Goal: Transaction & Acquisition: Purchase product/service

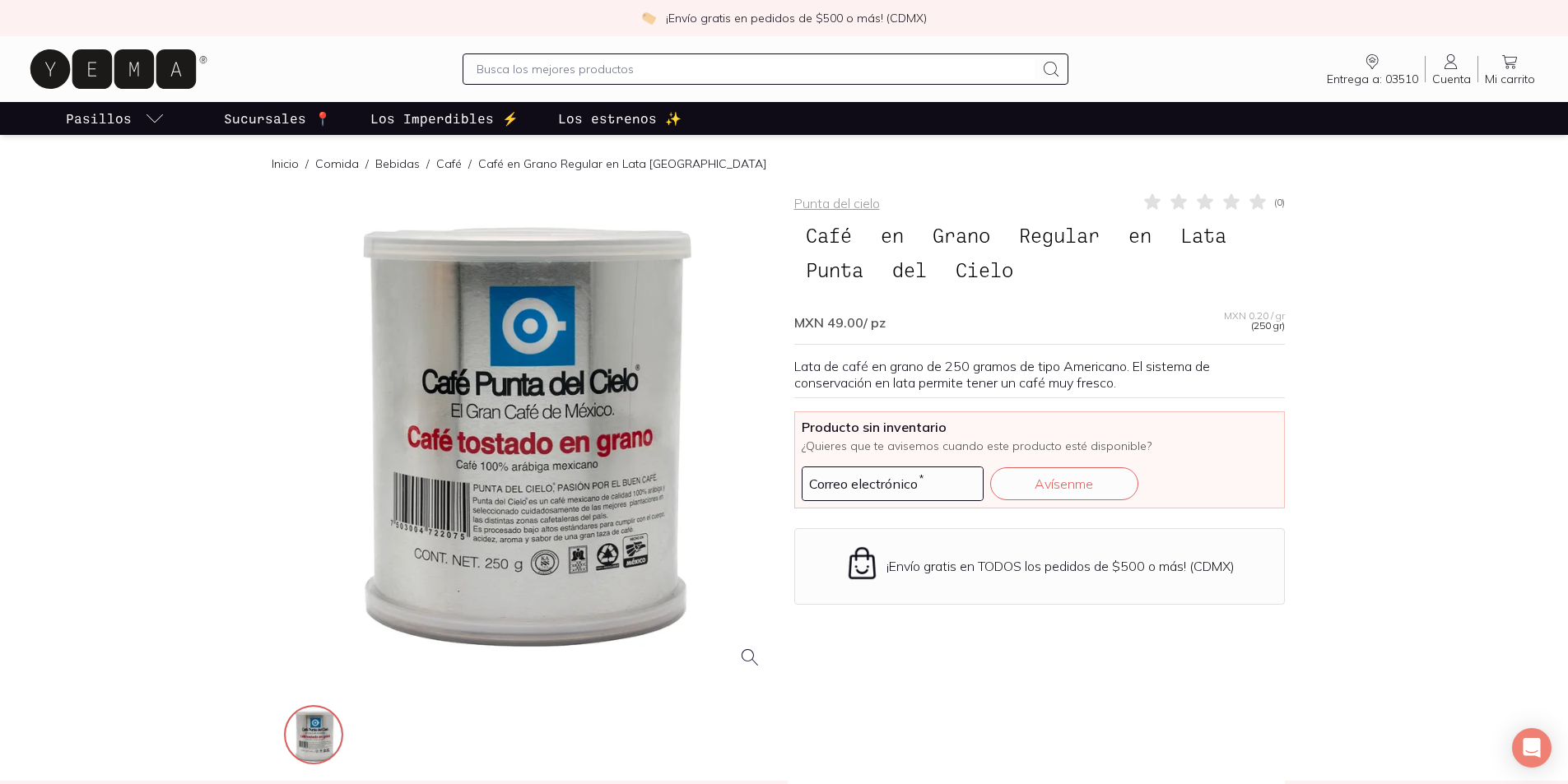
click at [522, 61] on input "text" at bounding box center [756, 70] width 558 height 20
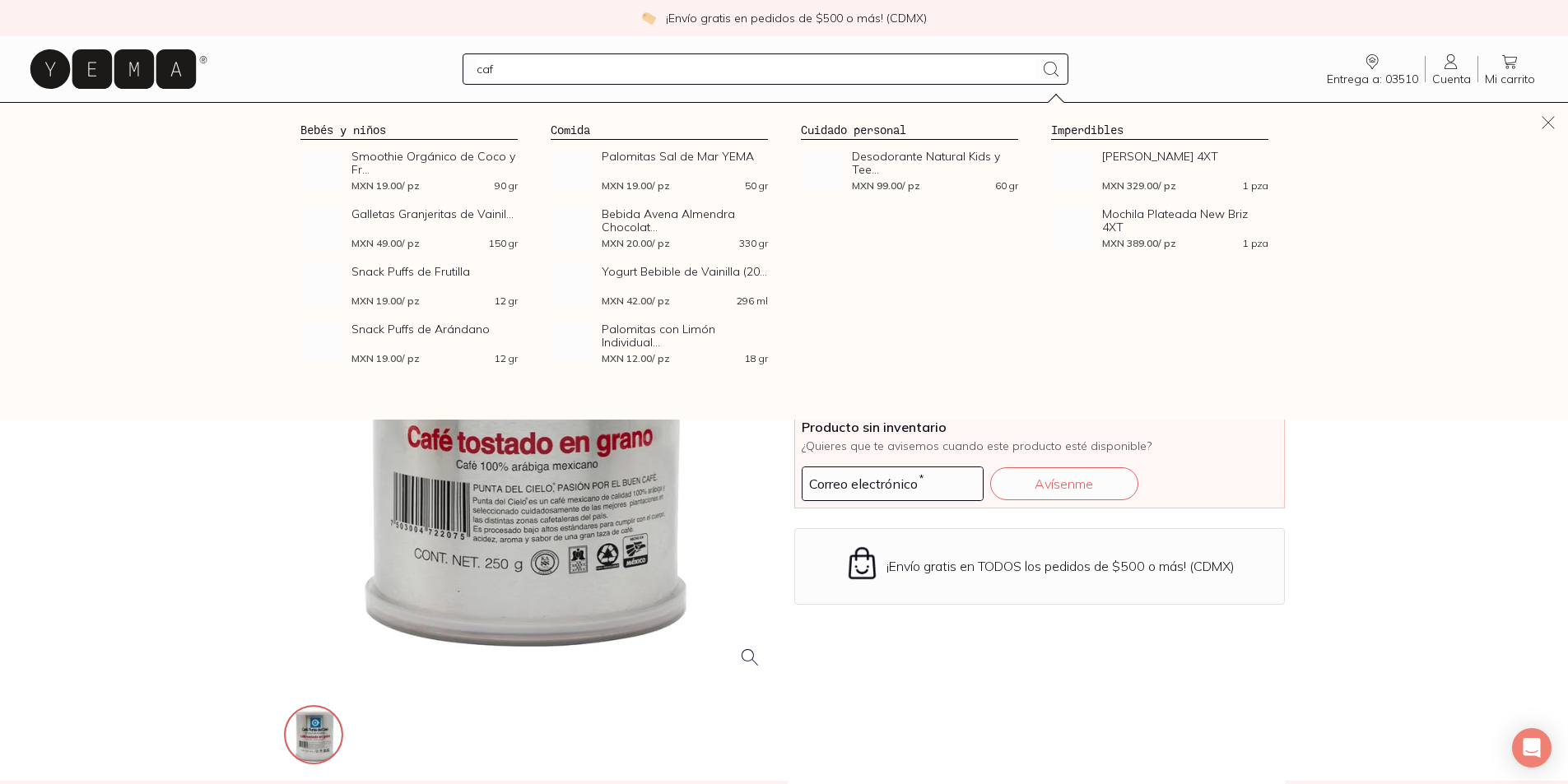
type input "café"
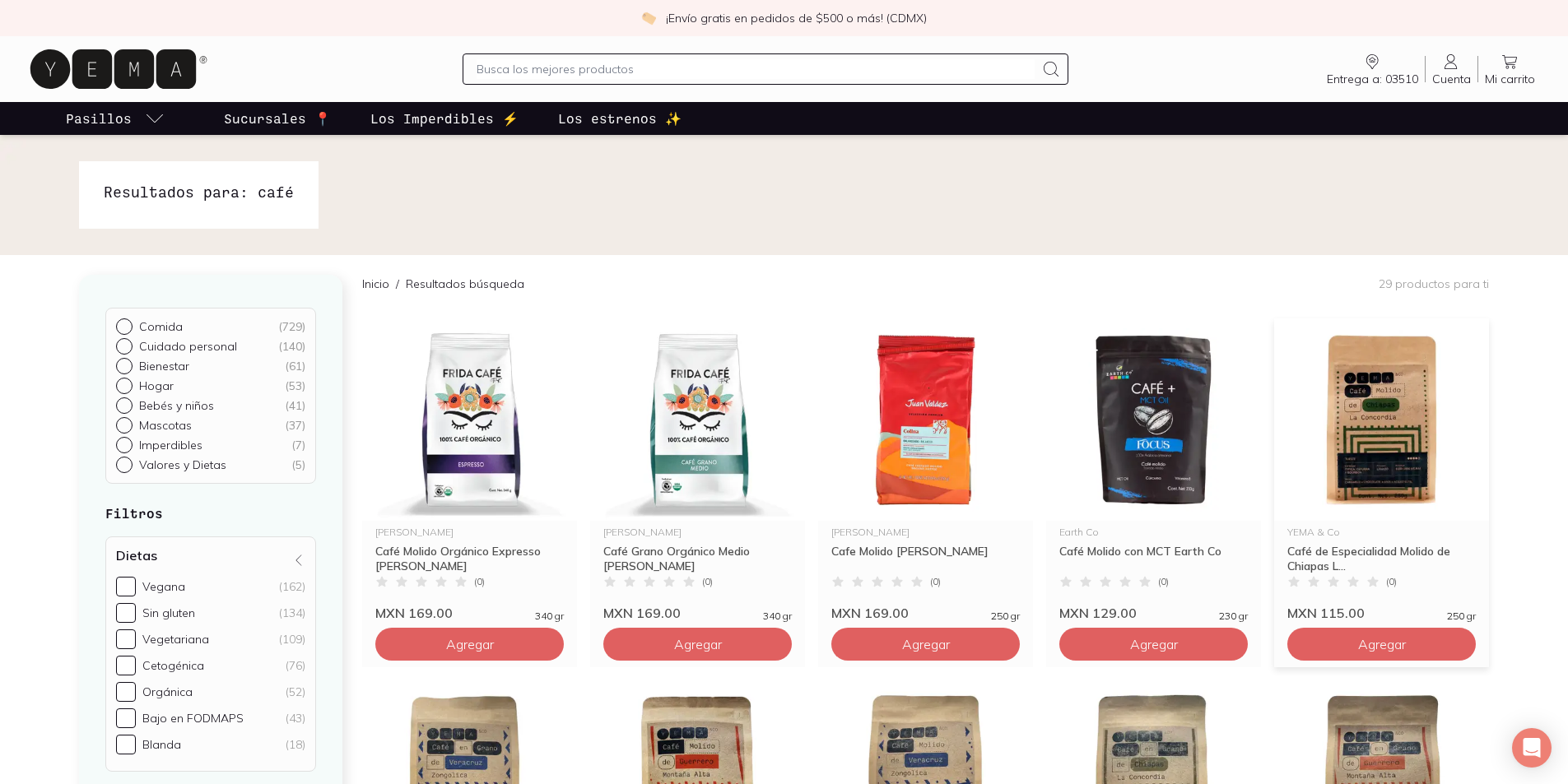
click at [1388, 442] on img at bounding box center [1381, 420] width 214 height 203
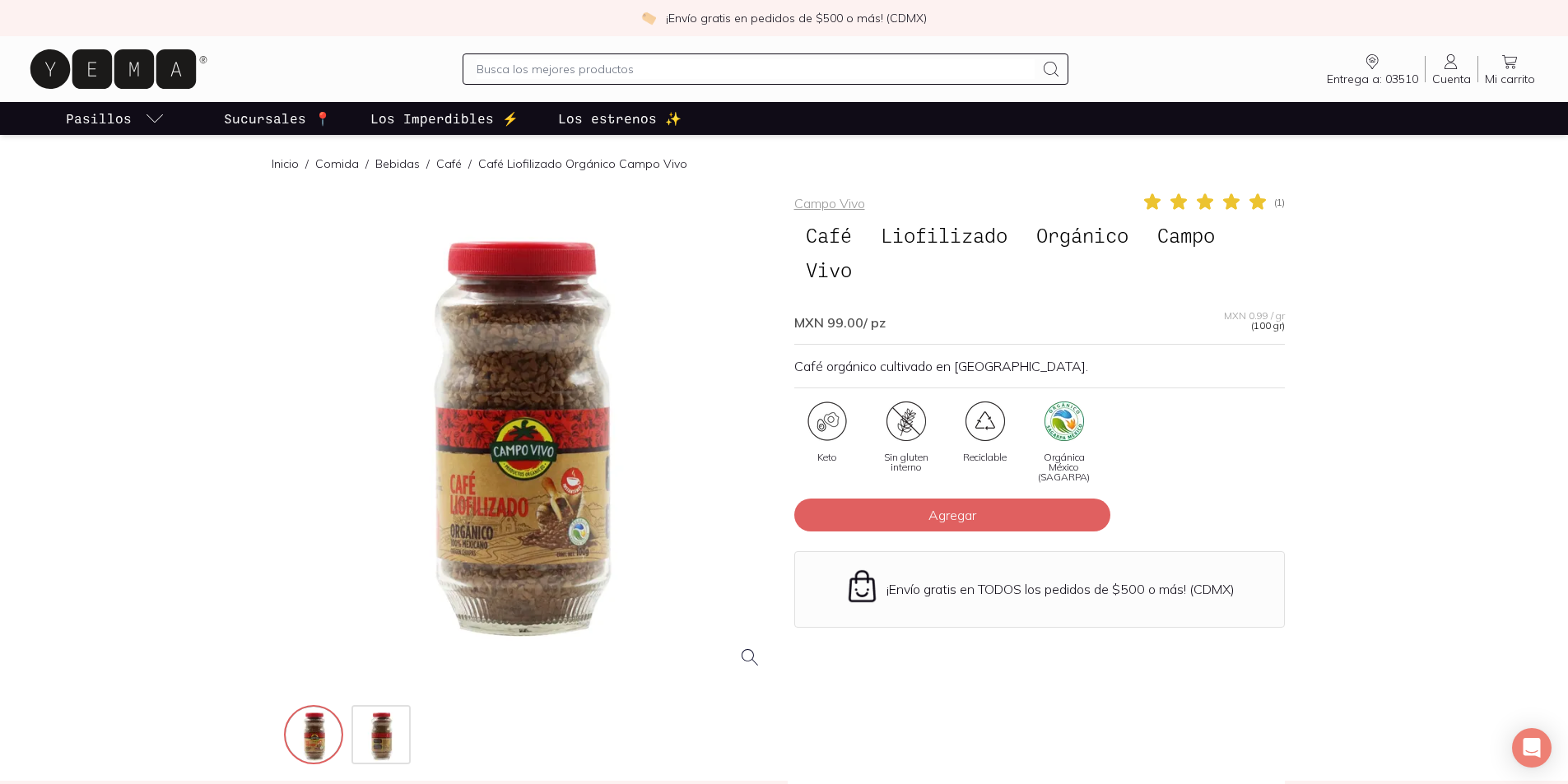
click at [519, 491] on div at bounding box center [529, 437] width 491 height 491
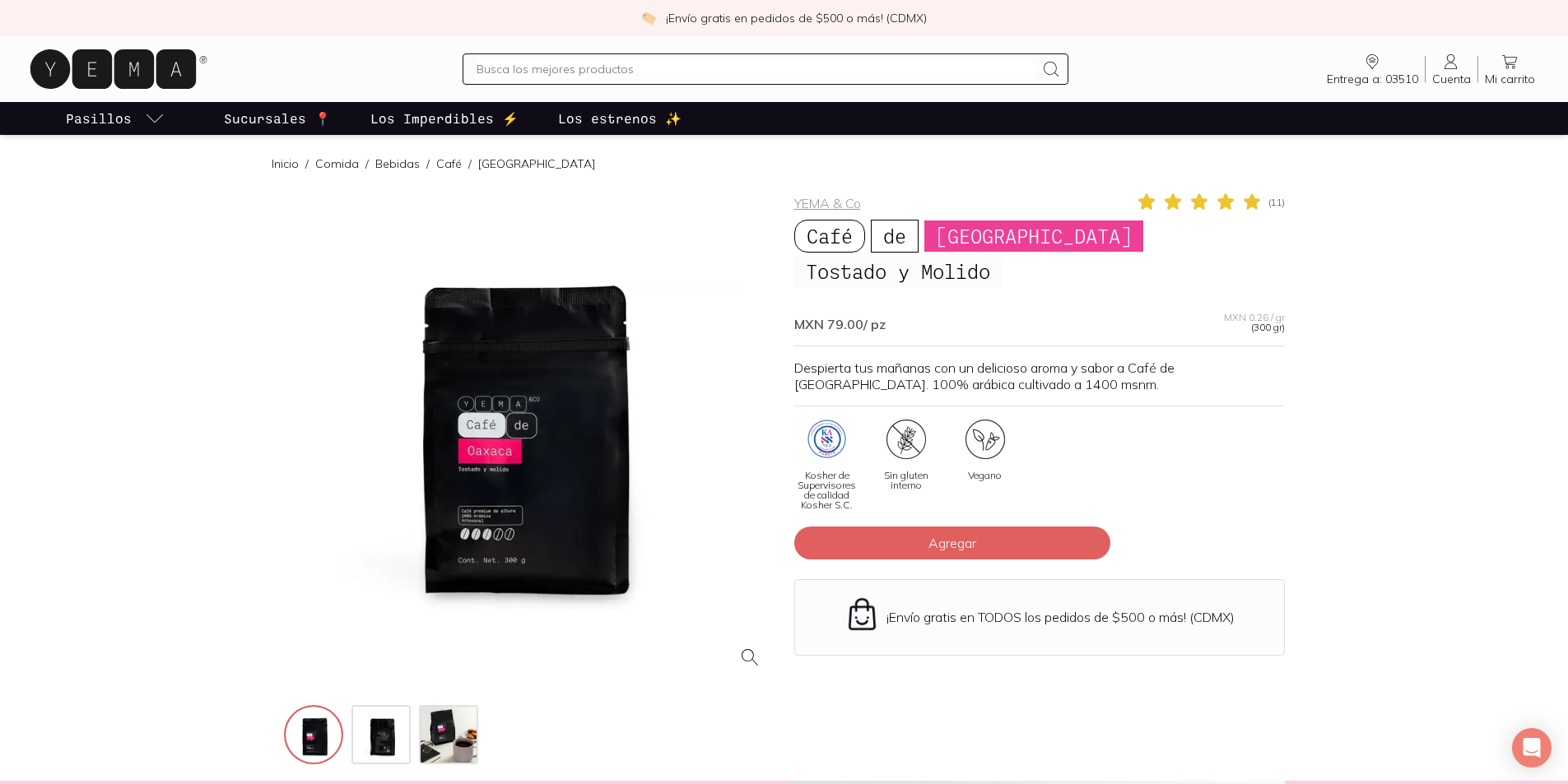
click at [535, 522] on div at bounding box center [529, 437] width 491 height 491
